Goal: Task Accomplishment & Management: Manage account settings

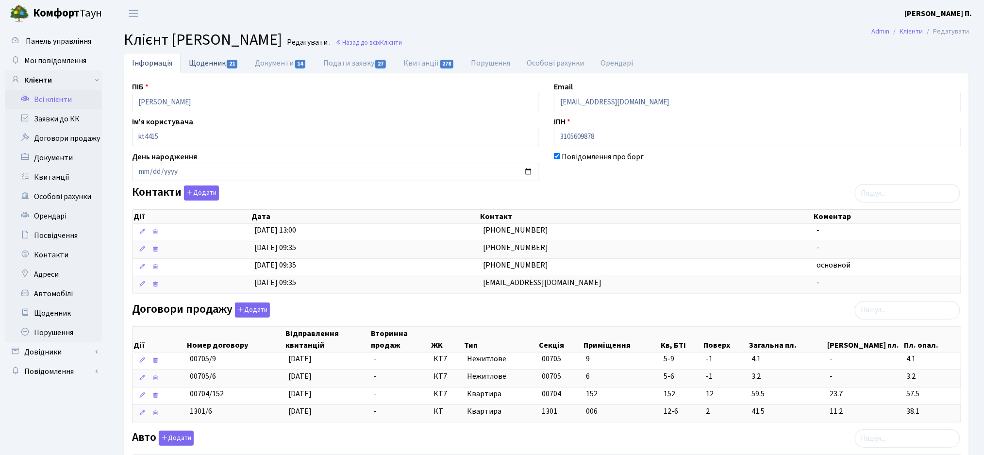
click at [190, 66] on link "Щоденник 21" at bounding box center [214, 63] width 66 height 20
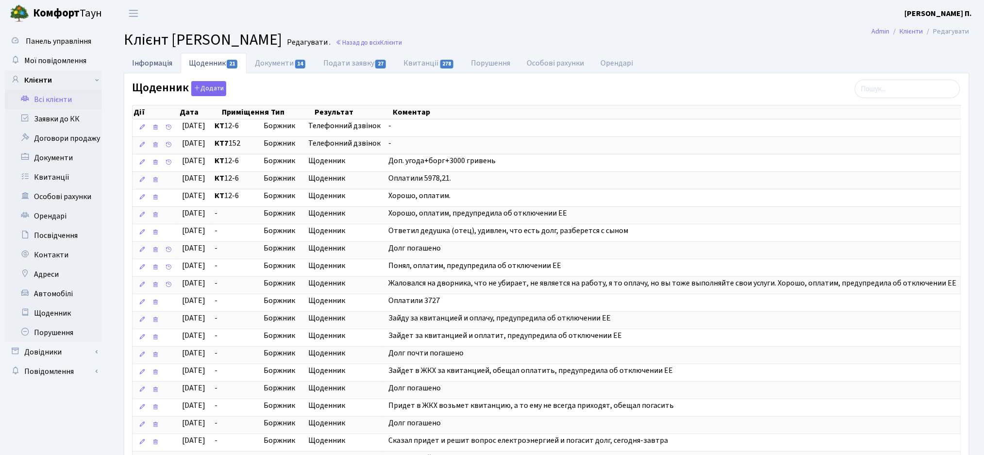
click at [148, 65] on link "Інформація" at bounding box center [152, 63] width 57 height 20
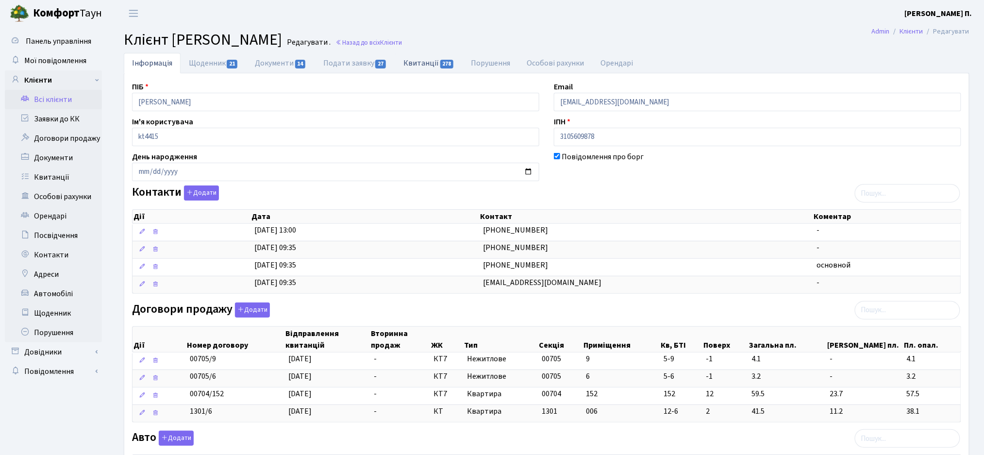
click at [412, 65] on link "Квитанції 278" at bounding box center [428, 63] width 67 height 20
select select "25"
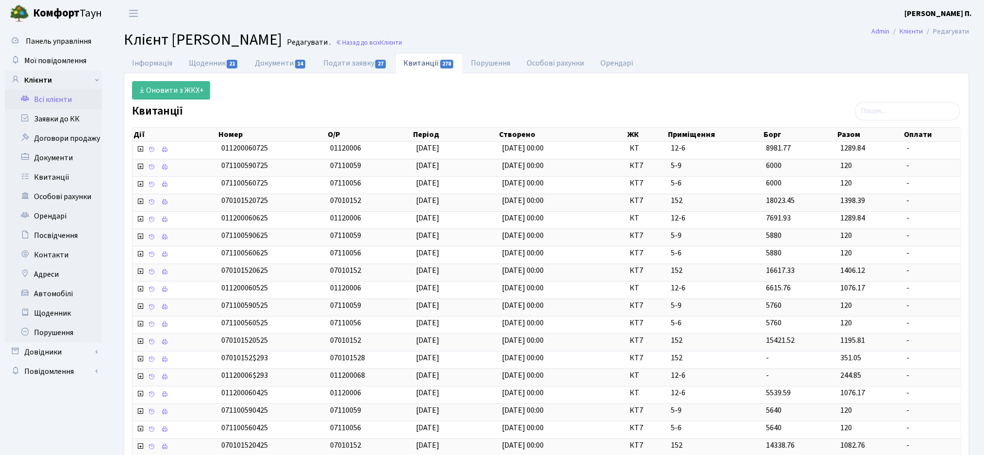
click at [60, 99] on link "Всі клієнти" at bounding box center [53, 99] width 97 height 19
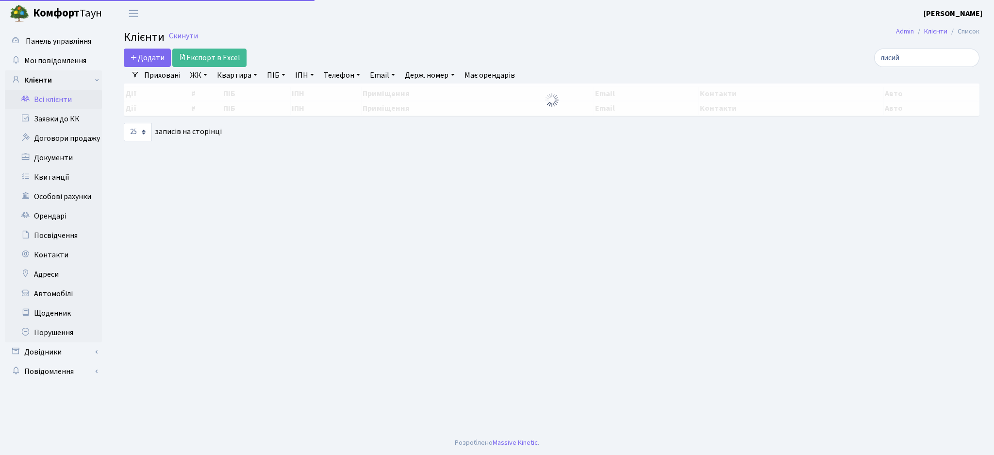
select select "25"
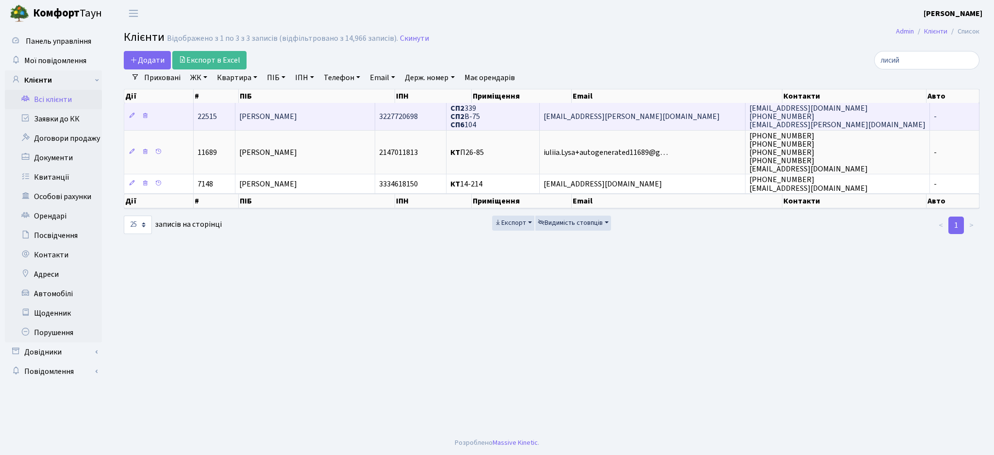
click at [329, 108] on td "[PERSON_NAME]" at bounding box center [305, 116] width 140 height 27
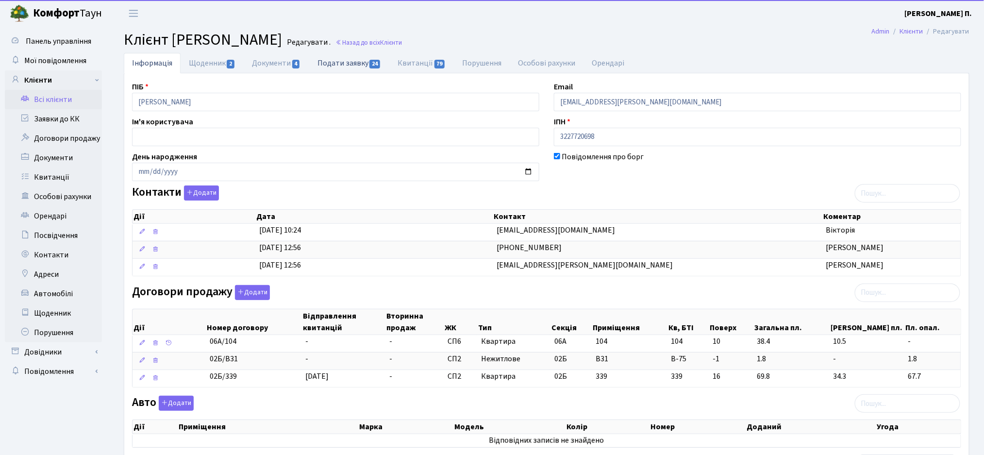
click at [333, 63] on link "Подати заявку 24" at bounding box center [349, 63] width 80 height 20
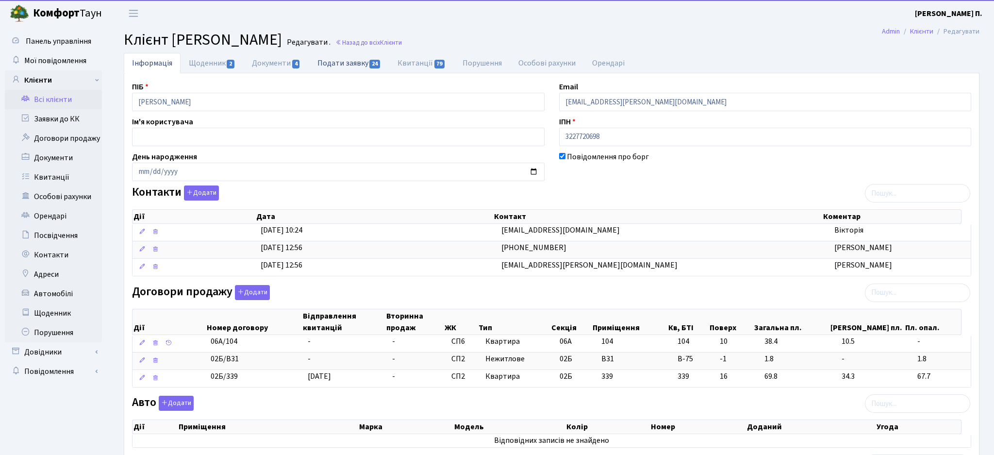
select select "25"
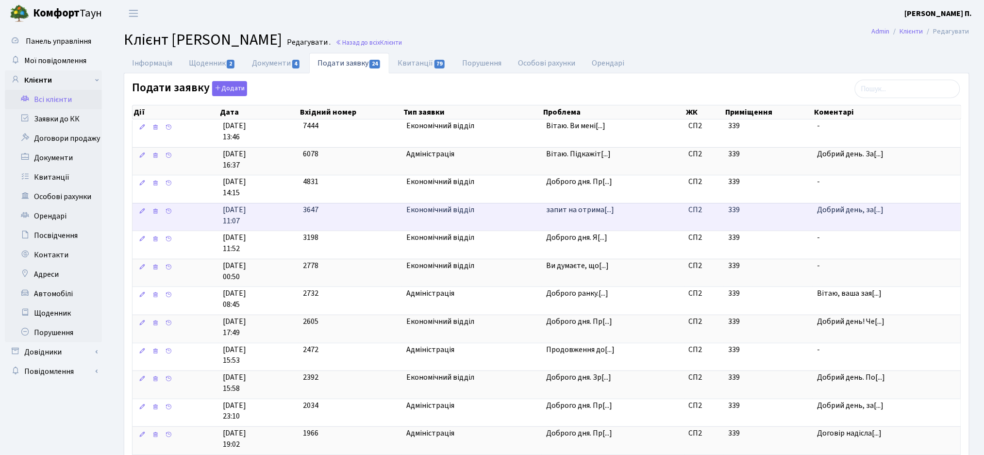
click at [544, 226] on td "запит на отрима[...]" at bounding box center [613, 217] width 143 height 28
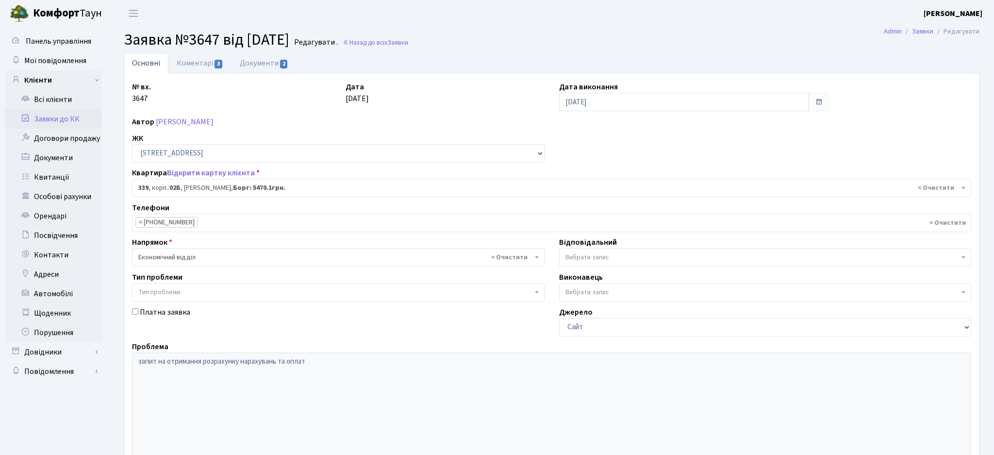
select select "20589"
click at [271, 62] on link "Документи 2" at bounding box center [263, 63] width 65 height 20
select select "25"
